Goal: Task Accomplishment & Management: Manage account settings

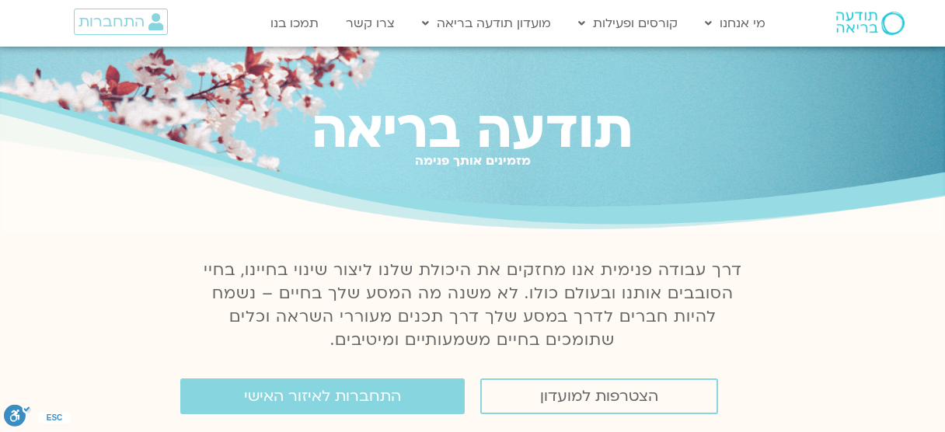
click at [807, 319] on section "דרך עבודה פנימית אנו מחזקים את היכולת שלנו ליצור שינוי בחיינו, בחיי הסובבים אות…" at bounding box center [472, 311] width 945 height 120
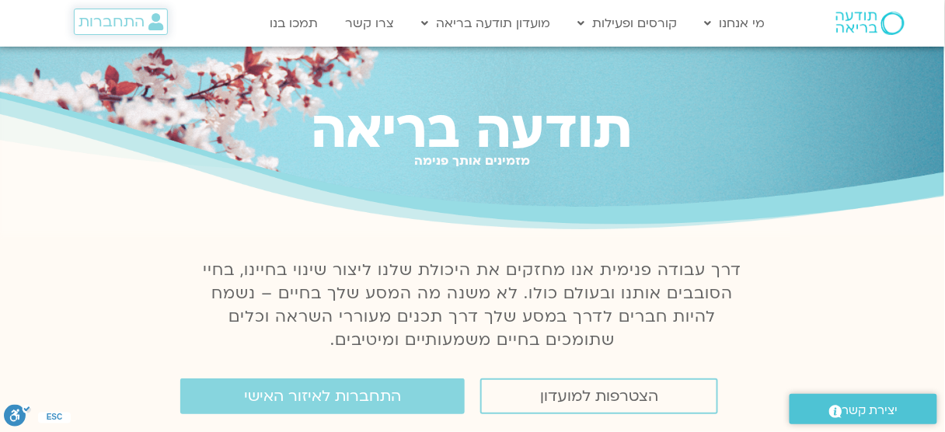
click at [126, 14] on span "התחברות" at bounding box center [112, 21] width 66 height 17
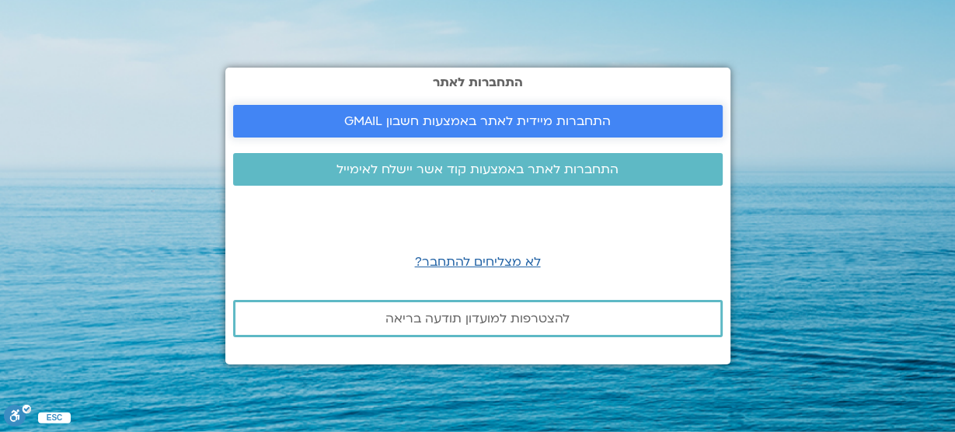
click at [433, 114] on span "התחברות מיידית לאתר באמצעות חשבון GMAIL" at bounding box center [477, 121] width 267 height 14
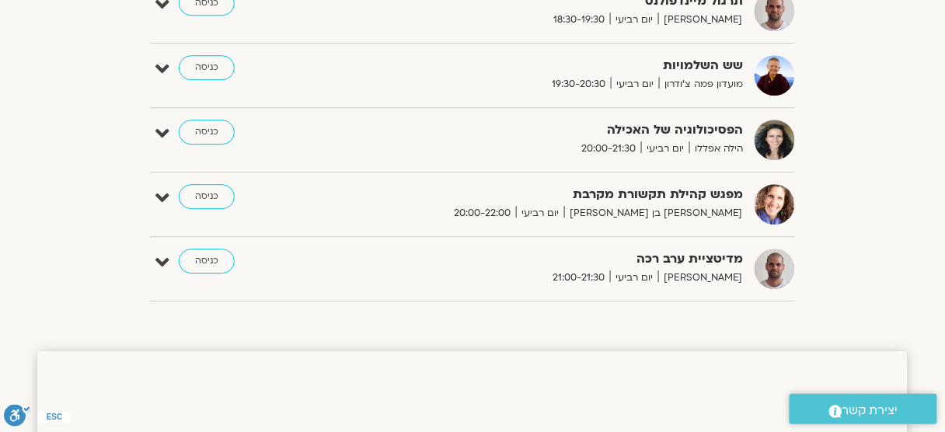
scroll to position [1065, 0]
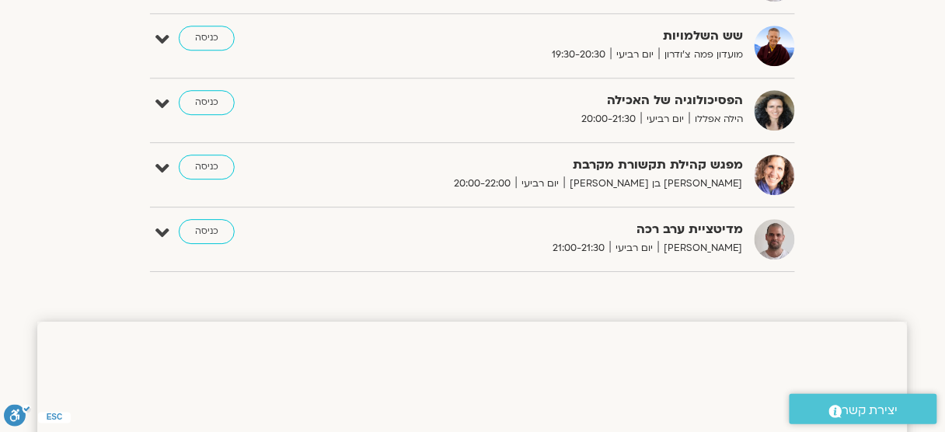
click at [154, 226] on div "מדיטציית ערב רכה דקל קנטי יום רביעי 21:00-21:30 כניסה עריכה דף המפגש" at bounding box center [472, 239] width 645 height 40
click at [164, 229] on icon at bounding box center [162, 233] width 14 height 22
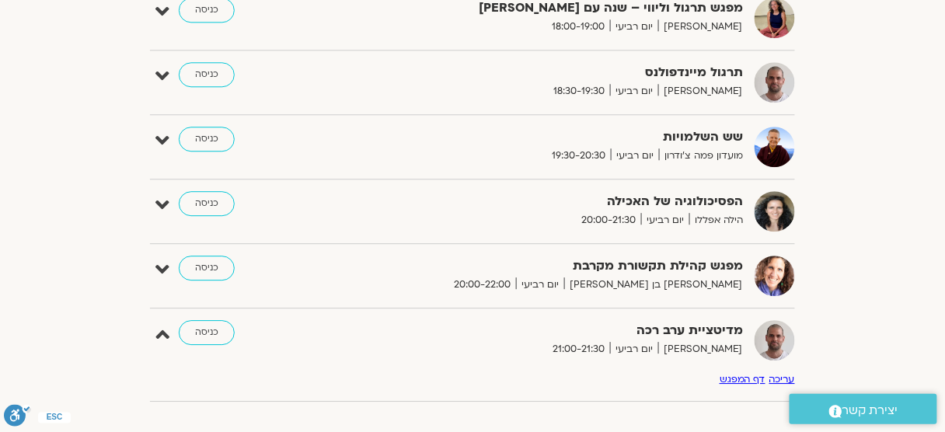
scroll to position [960, 0]
